Goal: Learn about a topic: Learn about a topic

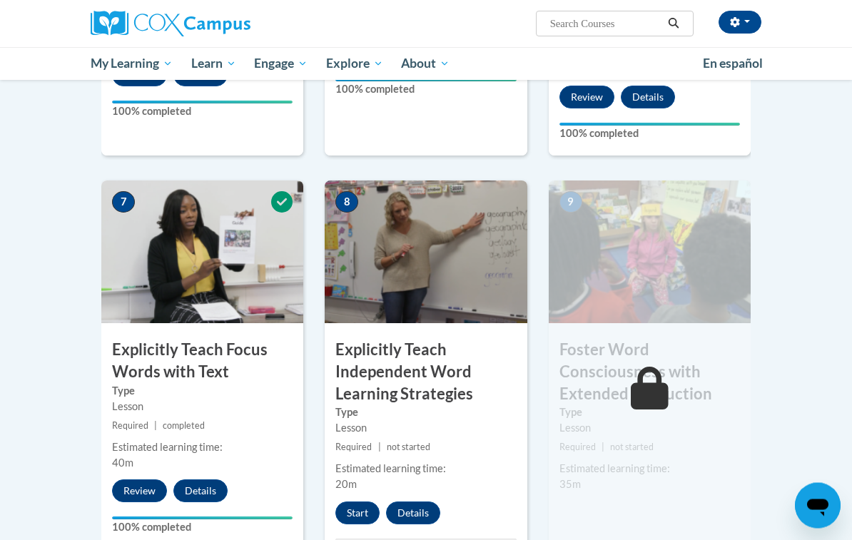
scroll to position [1002, 0]
click at [373, 502] on button "Start" at bounding box center [357, 513] width 44 height 23
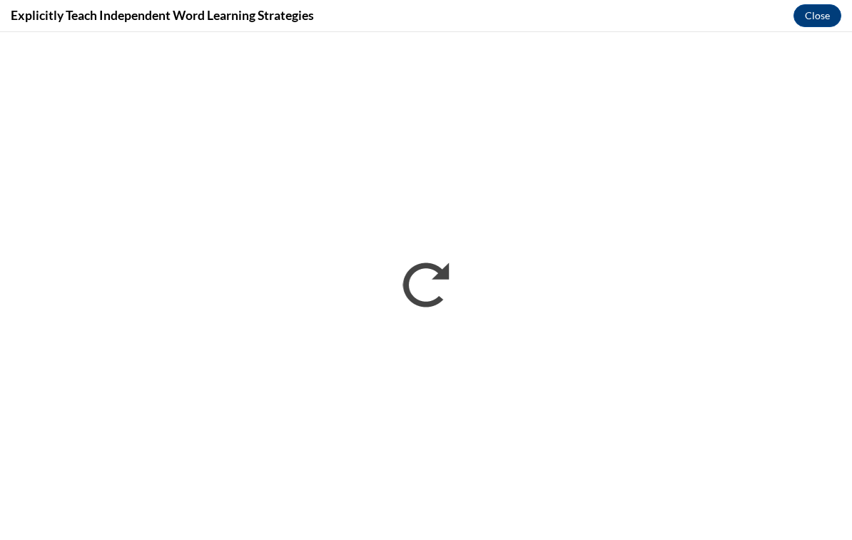
scroll to position [1722, 0]
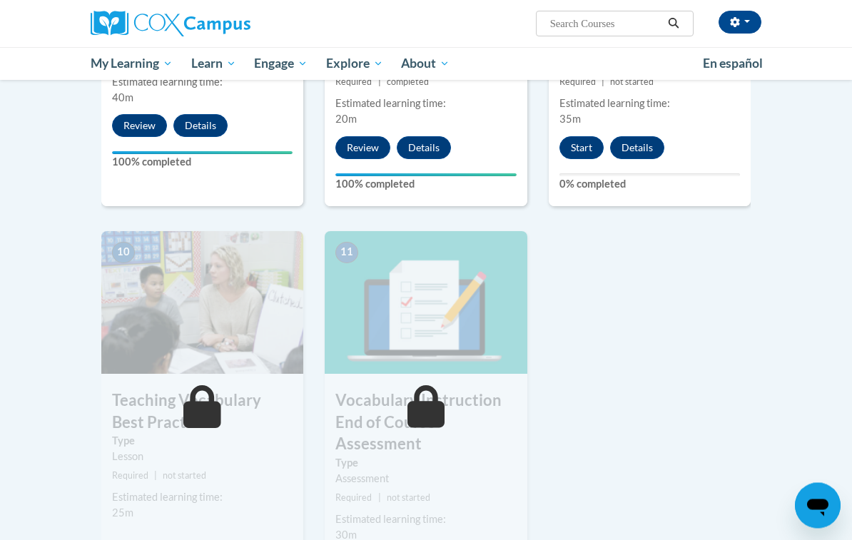
scroll to position [1369, 0]
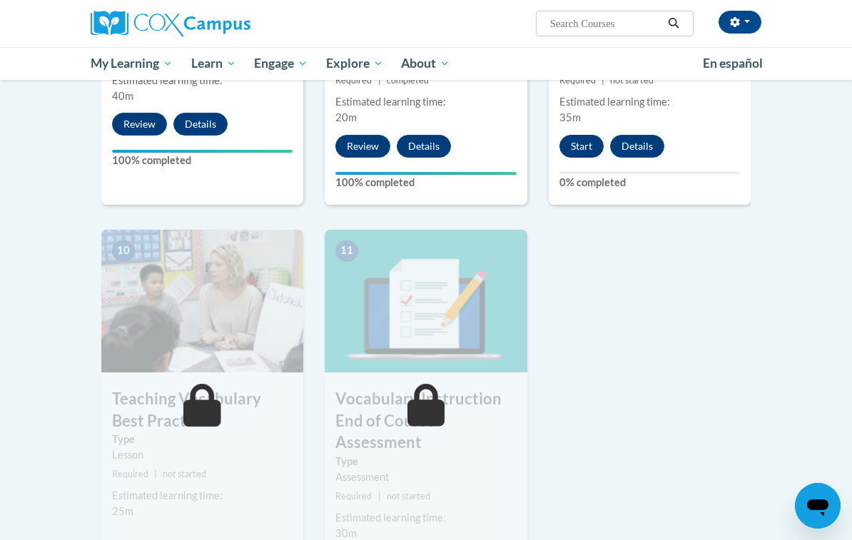
click at [580, 135] on button "Start" at bounding box center [582, 146] width 44 height 23
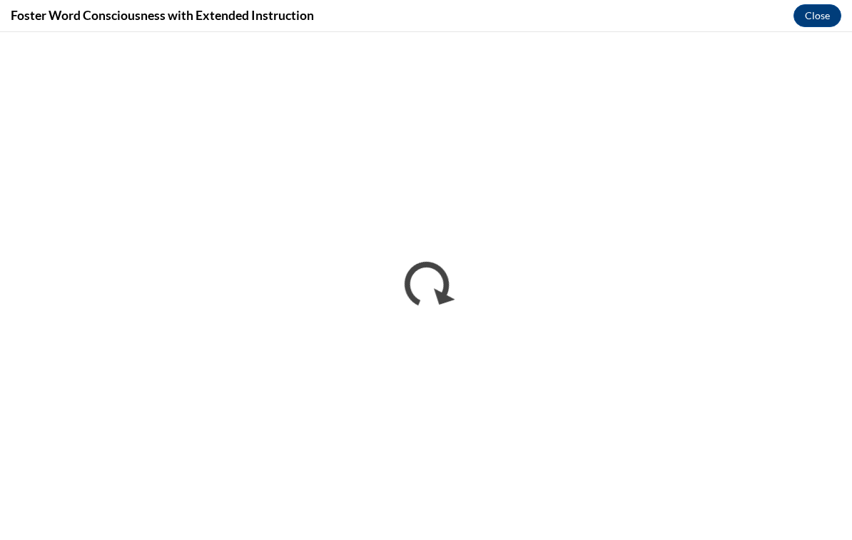
scroll to position [0, 0]
